Goal: Task Accomplishment & Management: Use online tool/utility

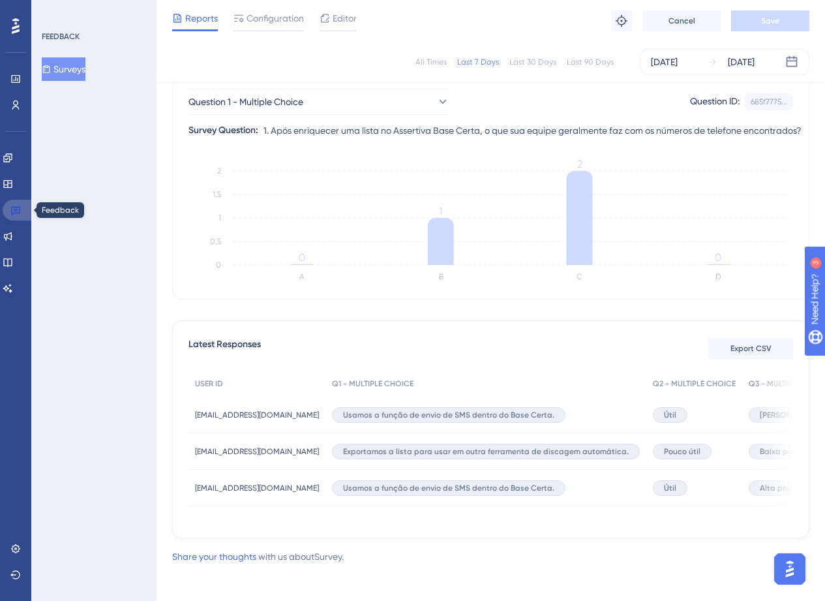
click at [7, 208] on link at bounding box center [18, 210] width 31 height 21
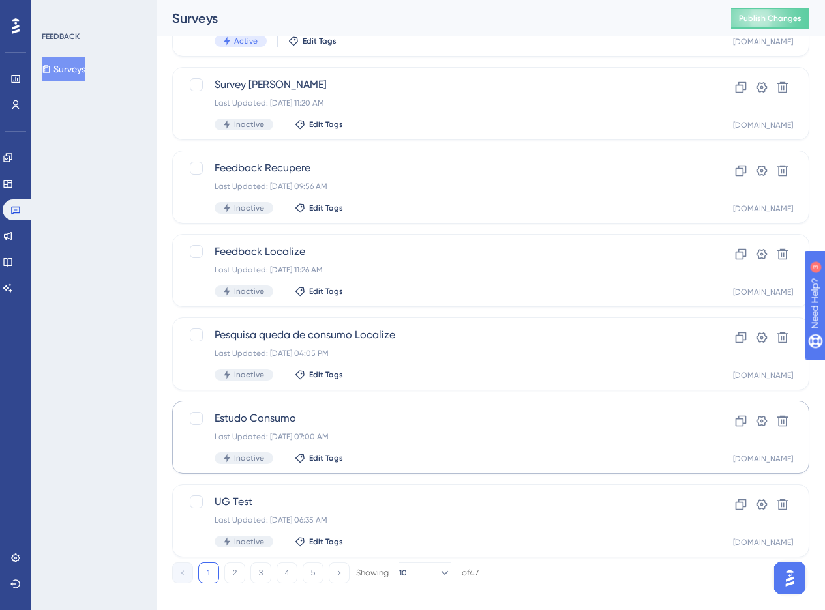
scroll to position [402, 0]
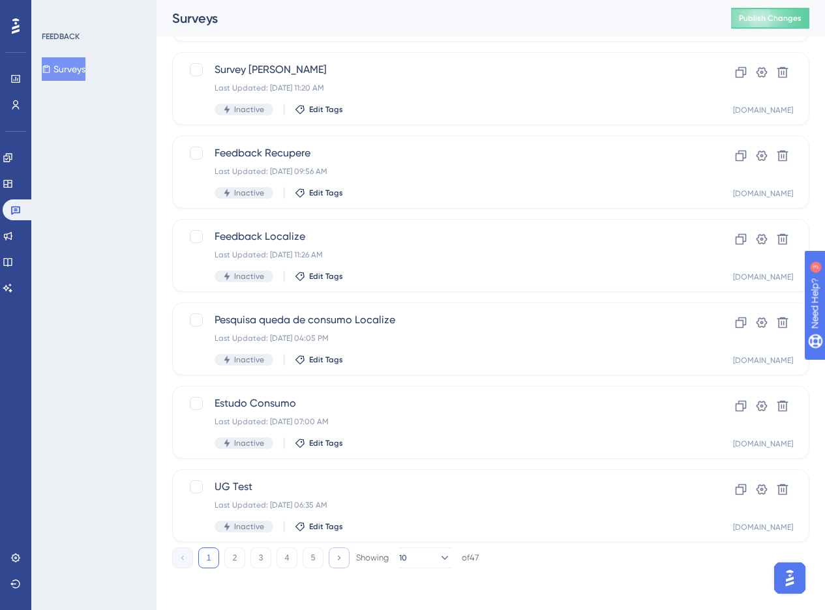
click at [341, 558] on icon at bounding box center [339, 558] width 8 height 8
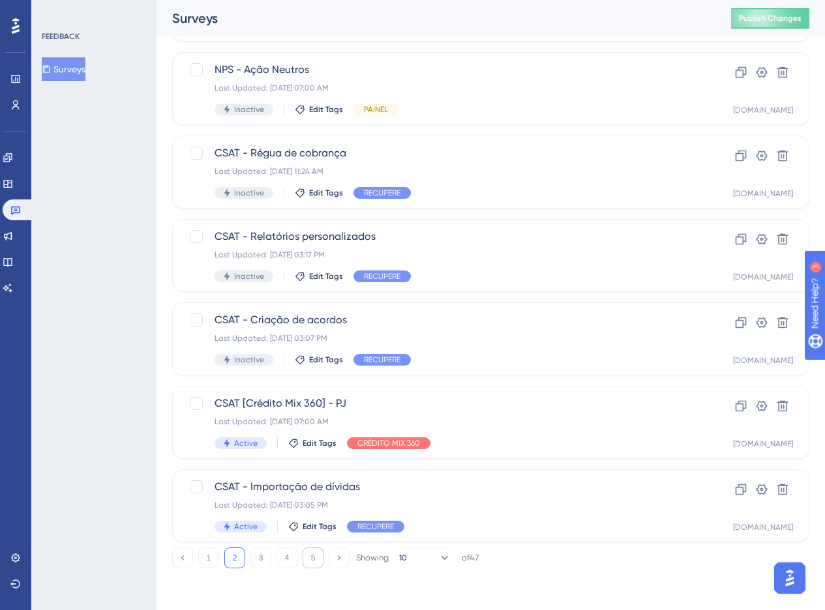
click at [314, 557] on button "5" at bounding box center [313, 558] width 21 height 21
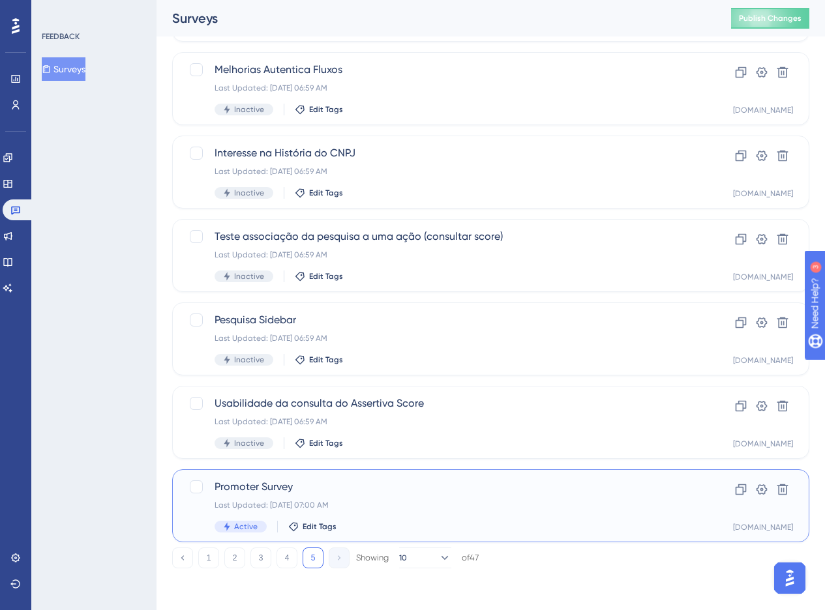
click at [531, 502] on div "Last Updated: [DATE] 07:00 AM" at bounding box center [439, 505] width 448 height 10
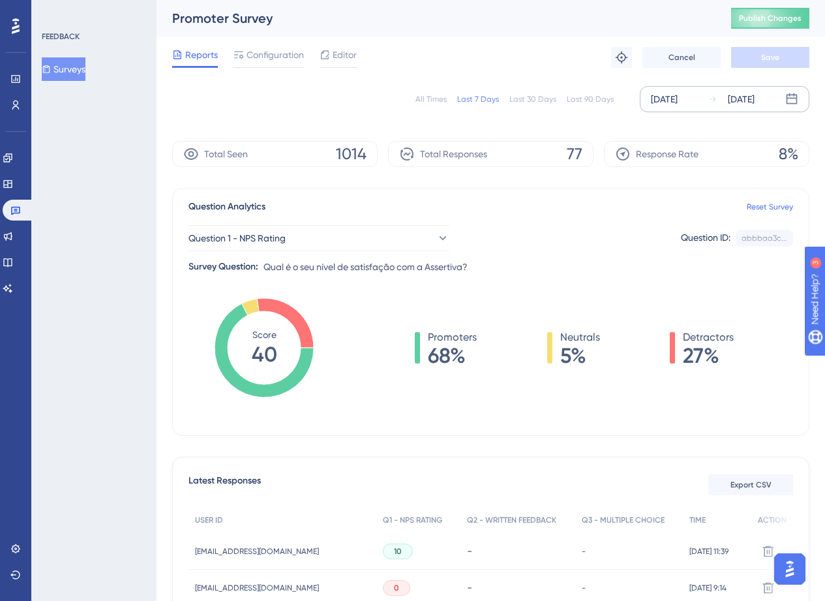
click at [678, 101] on div "[DATE]" at bounding box center [664, 99] width 27 height 16
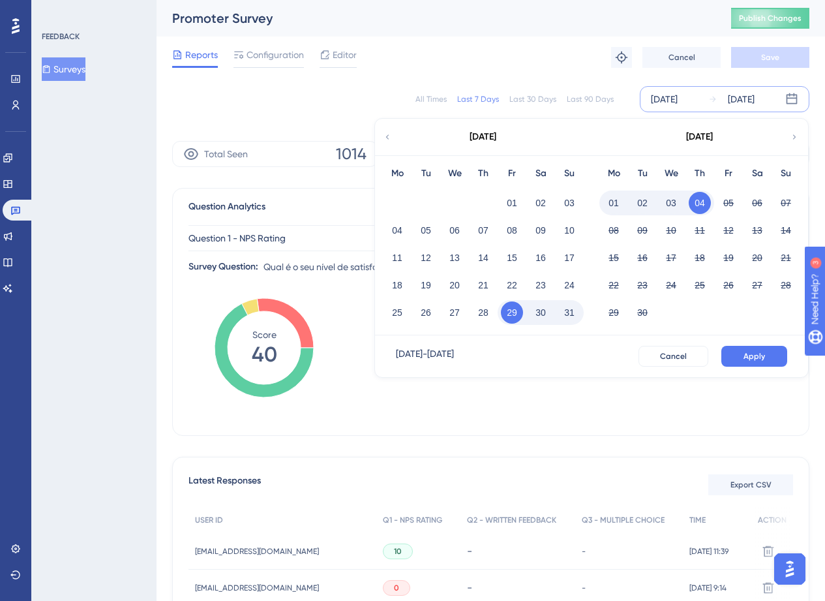
click at [678, 101] on div "[DATE]" at bounding box center [664, 99] width 27 height 16
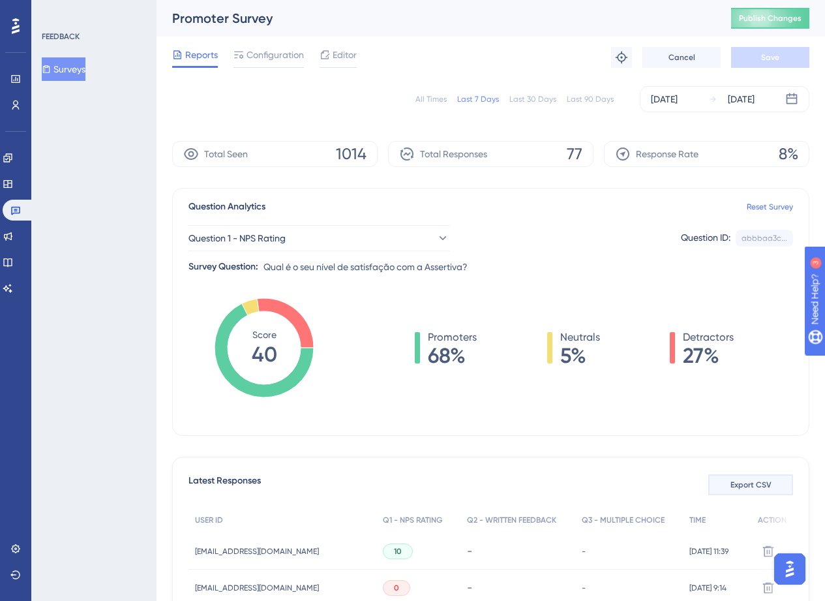
click at [748, 492] on button "Export CSV" at bounding box center [750, 484] width 85 height 21
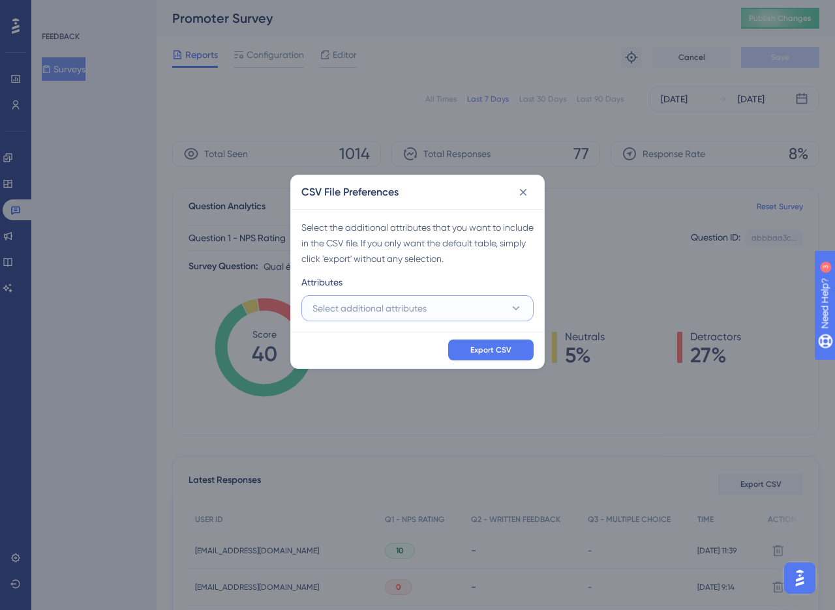
click at [468, 313] on button "Select additional attributes" at bounding box center [417, 308] width 232 height 26
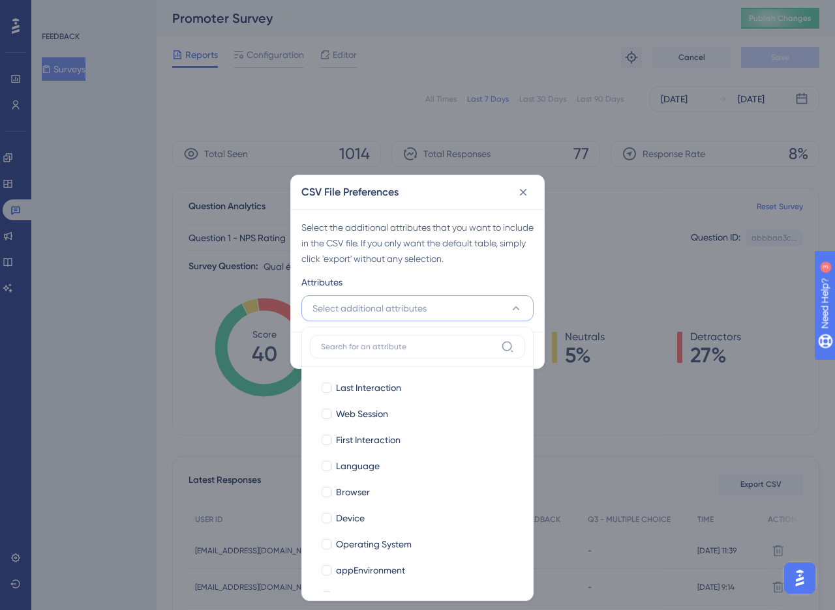
click at [432, 272] on div "Select the additional attributes that you want to include in the CSV file. If y…" at bounding box center [417, 270] width 253 height 123
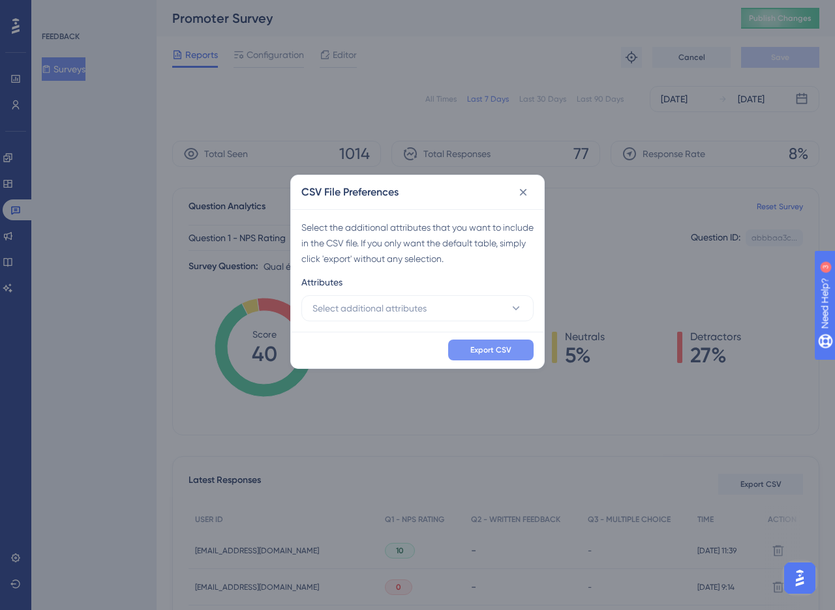
click at [485, 352] on span "Export CSV" at bounding box center [490, 350] width 41 height 10
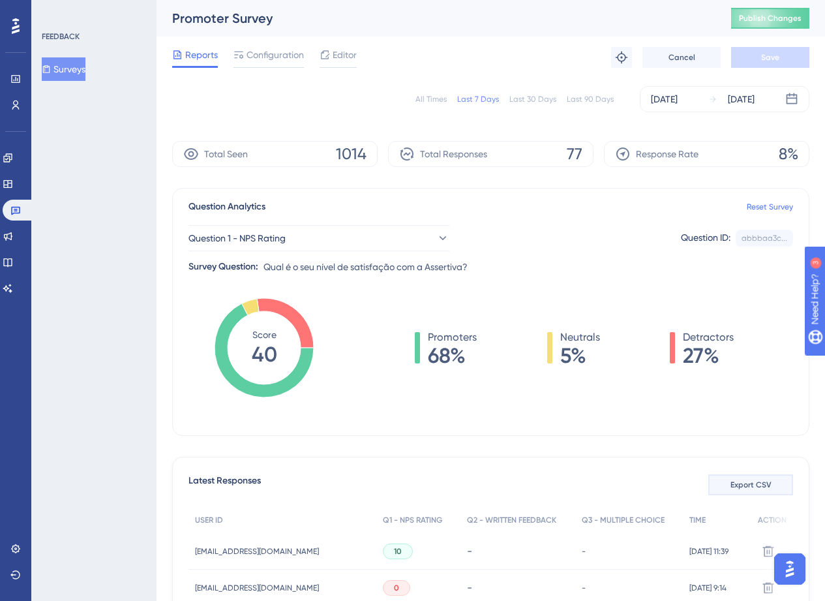
click at [753, 491] on button "Export CSV" at bounding box center [750, 484] width 85 height 21
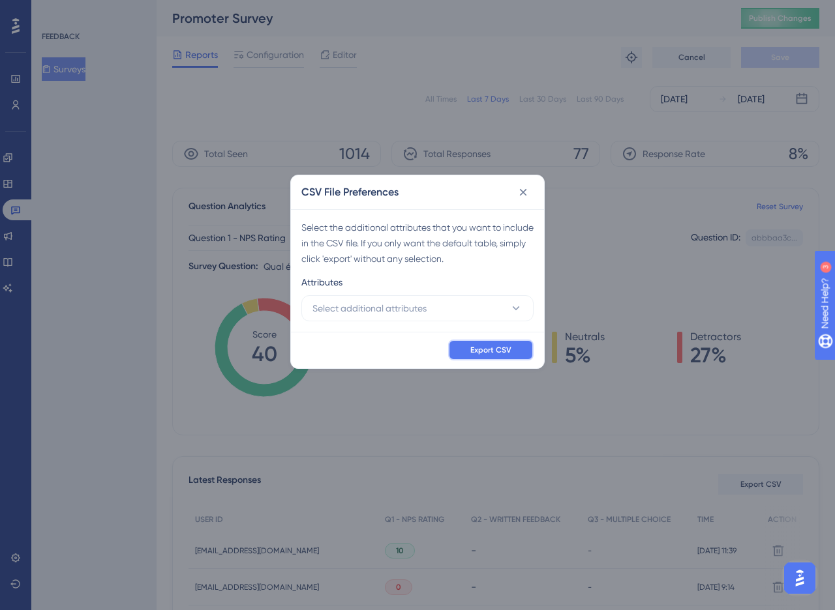
click at [526, 349] on button "Export CSV" at bounding box center [490, 350] width 85 height 21
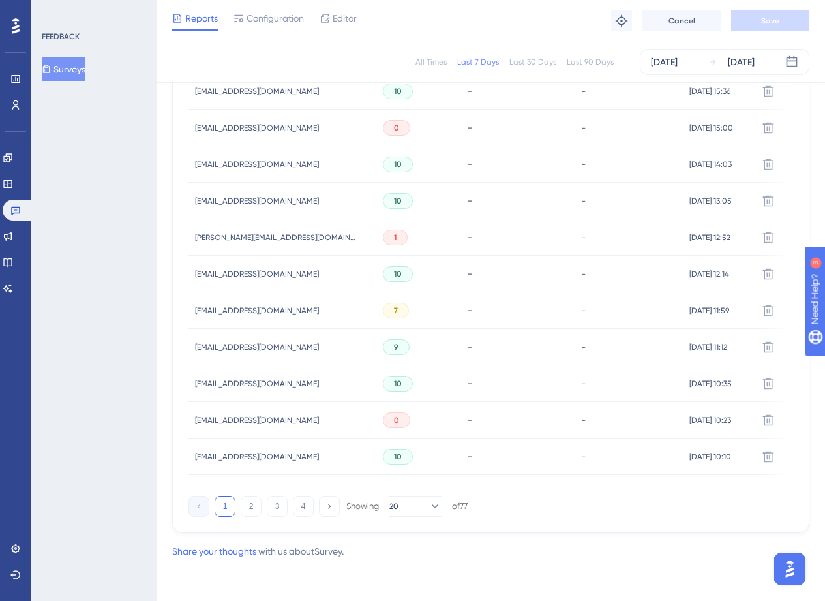
scroll to position [788, 0]
click at [252, 511] on button "2" at bounding box center [251, 506] width 21 height 21
click at [227, 498] on button "1" at bounding box center [225, 506] width 21 height 21
click at [255, 507] on button "2" at bounding box center [251, 506] width 21 height 21
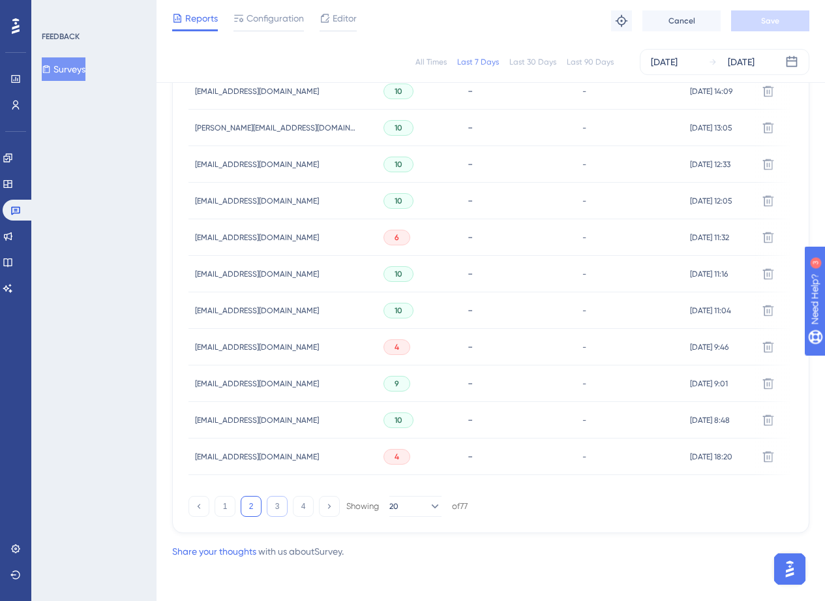
click at [273, 503] on button "3" at bounding box center [277, 506] width 21 height 21
click at [263, 199] on span "[PERSON_NAME][EMAIL_ADDRESS][DOMAIN_NAME]" at bounding box center [276, 201] width 163 height 10
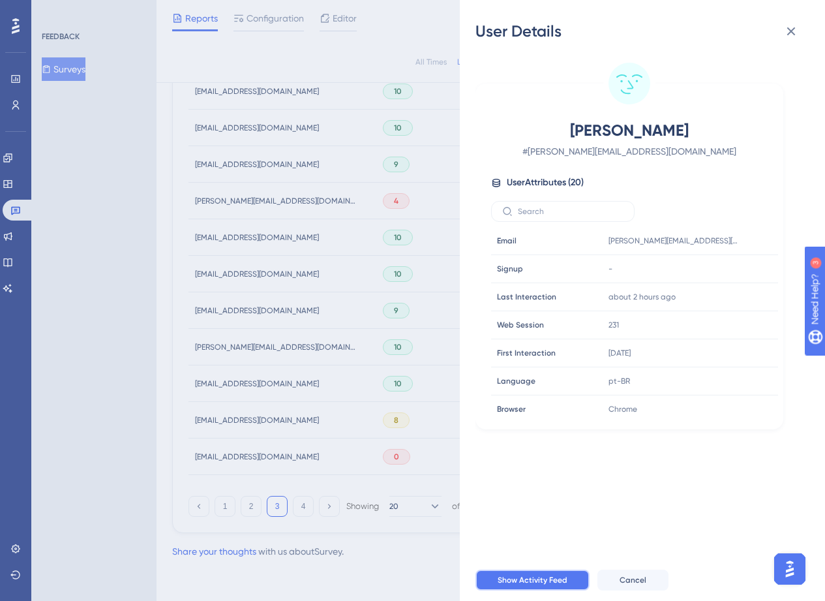
click at [550, 582] on button "Show Activity Feed" at bounding box center [532, 579] width 114 height 21
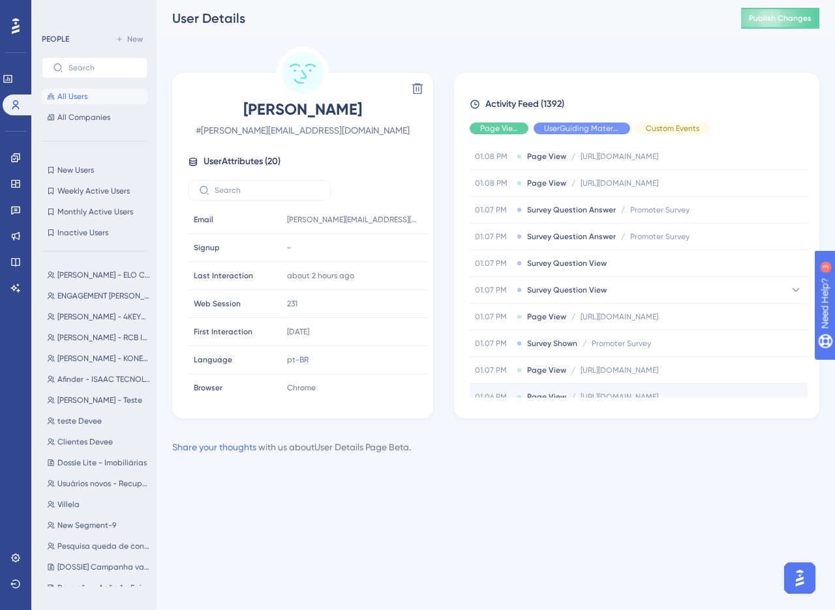
scroll to position [878, 0]
